Goal: Task Accomplishment & Management: Use online tool/utility

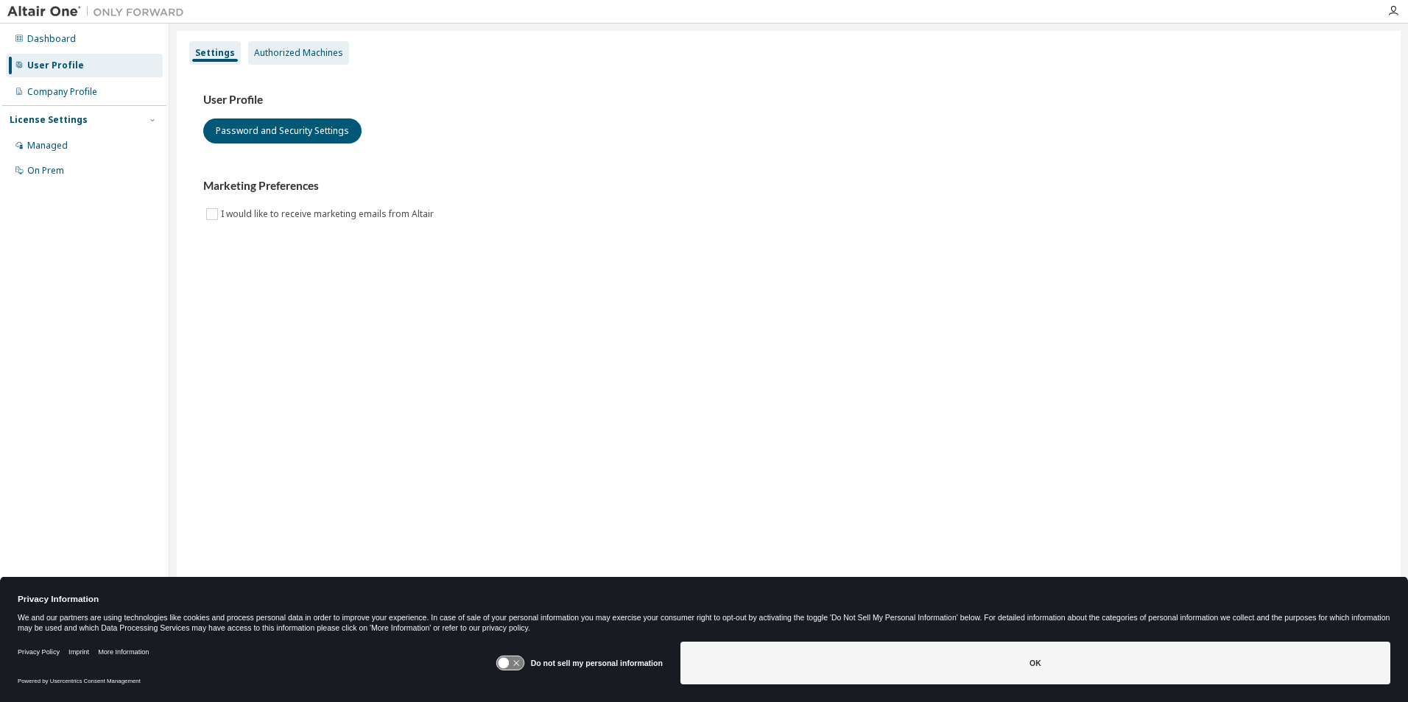
click at [285, 57] on div "Authorized Machines" at bounding box center [298, 53] width 89 height 12
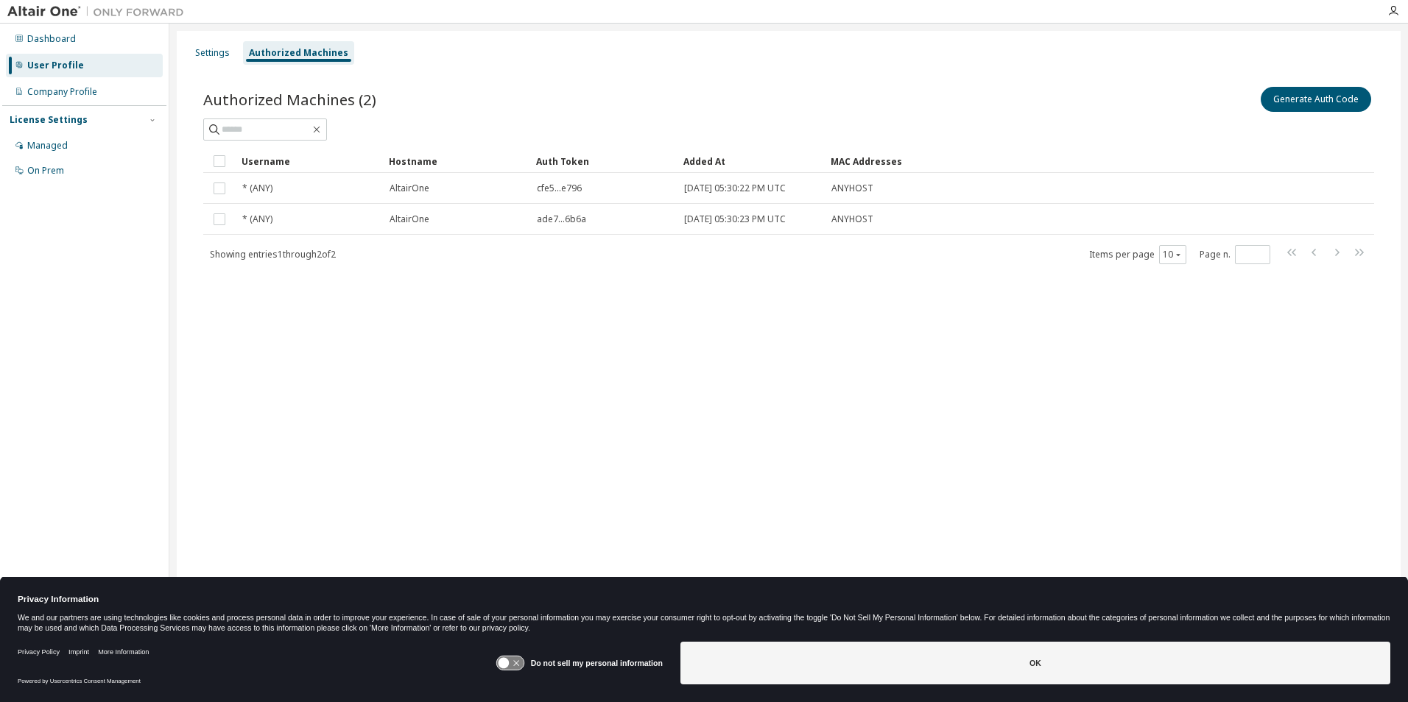
click at [713, 338] on div "Settings Authorized Machines Authorized Machines (2) Generate Auth Code Clear L…" at bounding box center [789, 341] width 1224 height 621
click at [1324, 92] on button "Generate Auth Code" at bounding box center [1316, 99] width 110 height 25
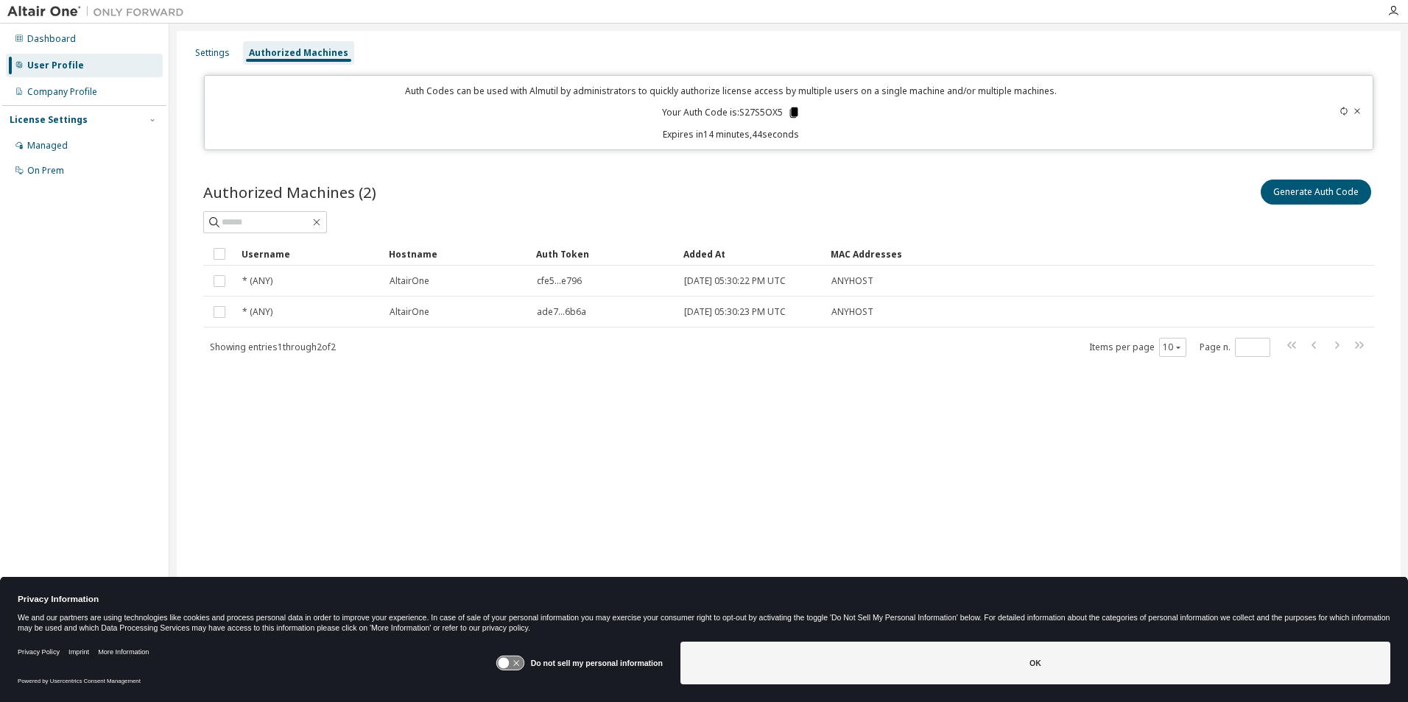
click at [792, 113] on icon at bounding box center [793, 112] width 8 height 10
